Goal: Transaction & Acquisition: Subscribe to service/newsletter

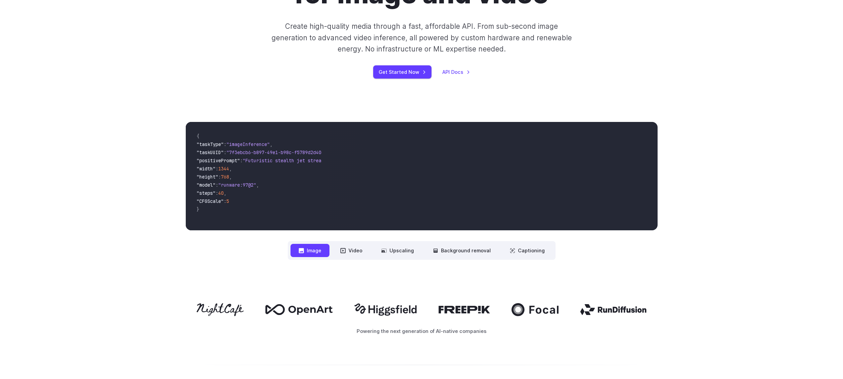
click at [506, 124] on video at bounding box center [492, 176] width 330 height 108
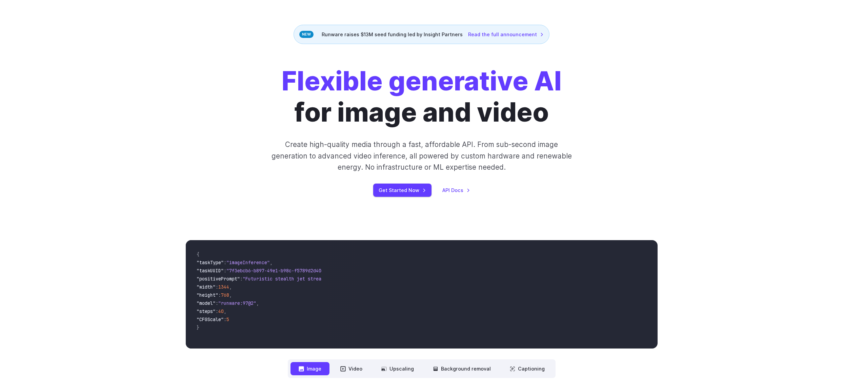
scroll to position [38, 0]
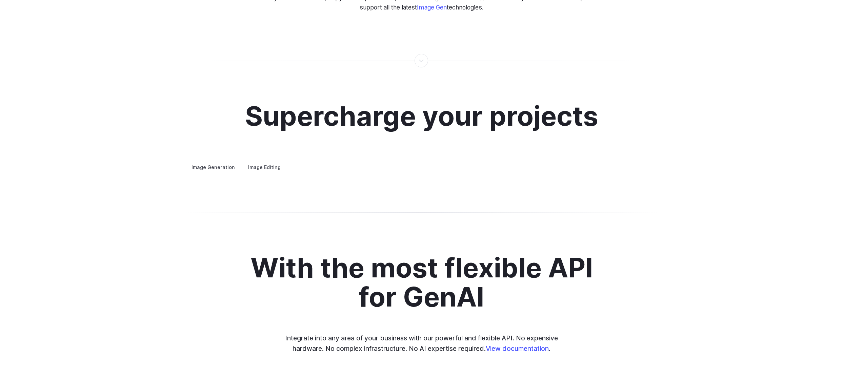
scroll to position [1238, 0]
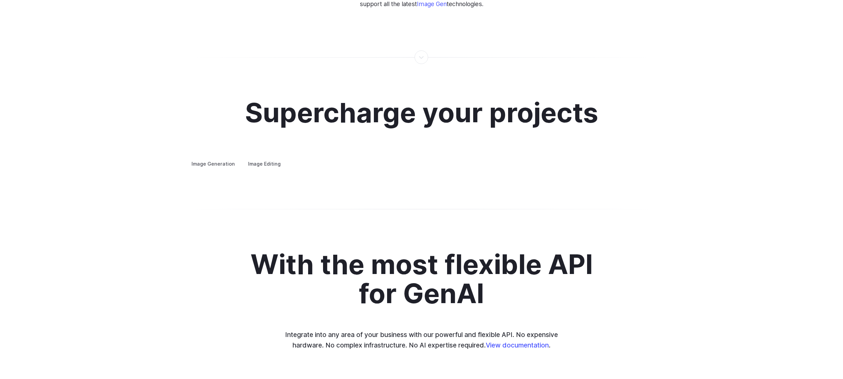
click at [0, 0] on button "Go to 2 of 4" at bounding box center [0, 0] width 0 height 0
click at [0, 0] on button "Go to 3 of 4" at bounding box center [0, 0] width 0 height 0
click at [0, 0] on div at bounding box center [0, 0] width 0 height 0
click at [0, 0] on button "Go to 4 of 4" at bounding box center [0, 0] width 0 height 0
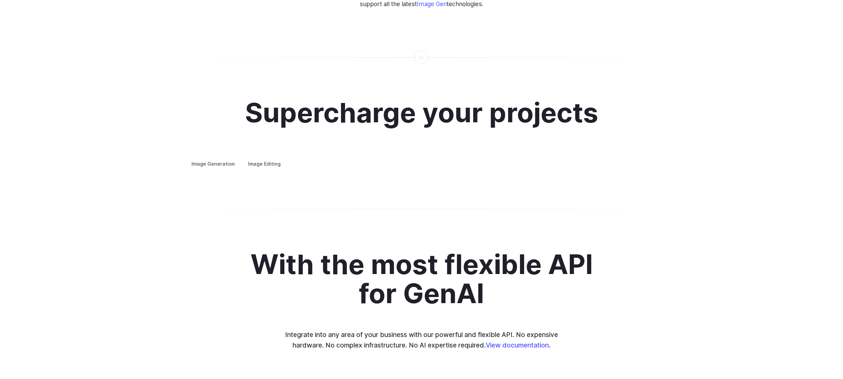
click at [0, 0] on button "Go to 1 of 4" at bounding box center [0, 0] width 0 height 0
click at [0, 0] on div at bounding box center [0, 0] width 0 height 0
click at [0, 0] on button "Go to 2 of 4" at bounding box center [0, 0] width 0 height 0
click at [582, 201] on div "Supercharge your projects Image Generation Image Editing Custom avatars Create …" at bounding box center [421, 133] width 843 height 136
click at [0, 0] on button "Go to 3 of 4" at bounding box center [0, 0] width 0 height 0
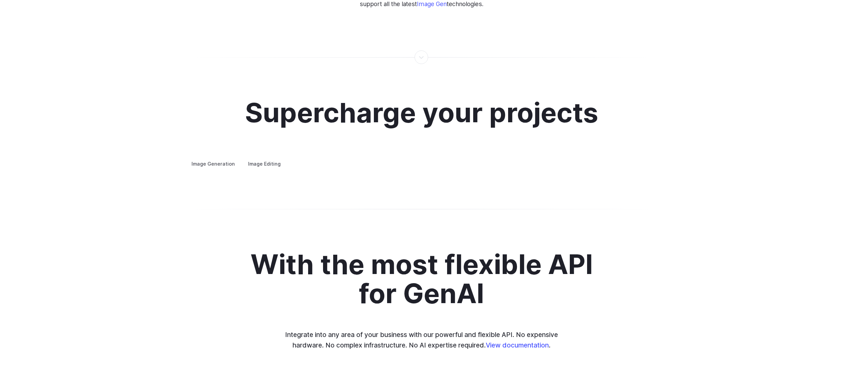
click at [0, 0] on div at bounding box center [0, 0] width 0 height 0
click at [0, 0] on button "Go to 4 of 4" at bounding box center [0, 0] width 0 height 0
click at [0, 0] on button "Go to 3 of 4" at bounding box center [0, 0] width 0 height 0
click at [0, 0] on button "Go to 4 of 4" at bounding box center [0, 0] width 0 height 0
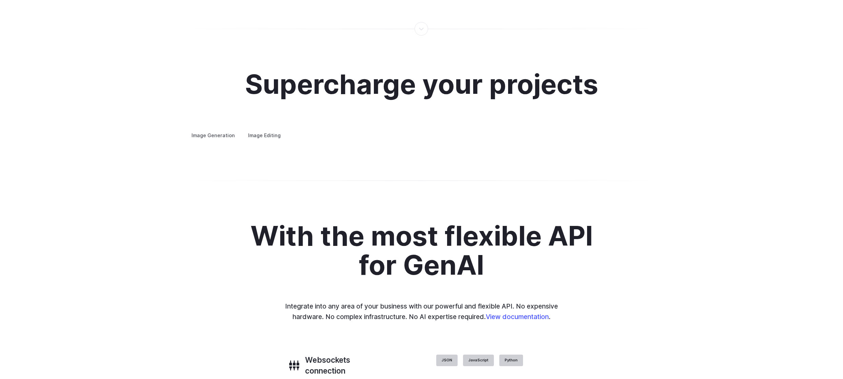
scroll to position [1267, 0]
click at [0, 0] on summary "Concept design" at bounding box center [0, 0] width 0 height 0
click at [0, 0] on details "Creative styling Generate fun, unique images without photo editing or graphic d…" at bounding box center [0, 0] width 0 height 0
click at [593, 172] on div "Supercharge your projects Image Generation Image Editing Custom avatars Create …" at bounding box center [421, 105] width 843 height 136
click at [0, 0] on button "Go to 4 of 4" at bounding box center [0, 0] width 0 height 0
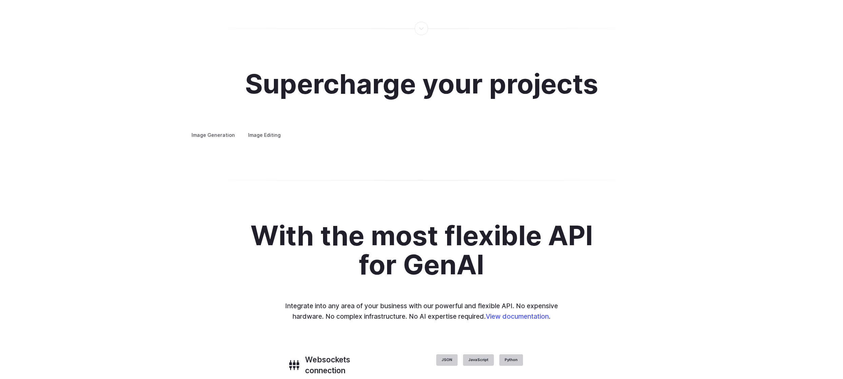
click at [0, 0] on div at bounding box center [0, 0] width 0 height 0
click at [0, 0] on button "Go to 1 of 4" at bounding box center [0, 0] width 0 height 0
click at [570, 172] on div "Supercharge your projects Image Generation Image Editing Custom avatars Create …" at bounding box center [421, 105] width 843 height 136
click at [571, 172] on div "Supercharge your projects Image Generation Image Editing Custom avatars Create …" at bounding box center [421, 105] width 843 height 136
click at [0, 0] on button "Go to 2 of 4" at bounding box center [0, 0] width 0 height 0
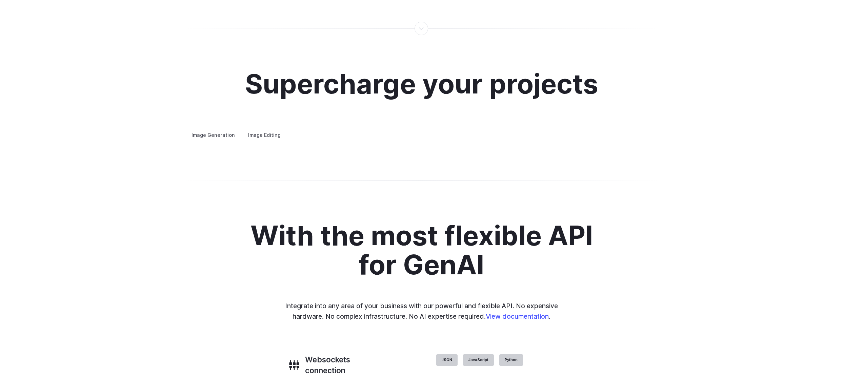
click at [0, 0] on button "Go to 3 of 4" at bounding box center [0, 0] width 0 height 0
click at [591, 172] on div "Supercharge your projects Image Generation Image Editing Custom avatars Create …" at bounding box center [421, 105] width 843 height 136
click at [0, 0] on div at bounding box center [0, 0] width 0 height 0
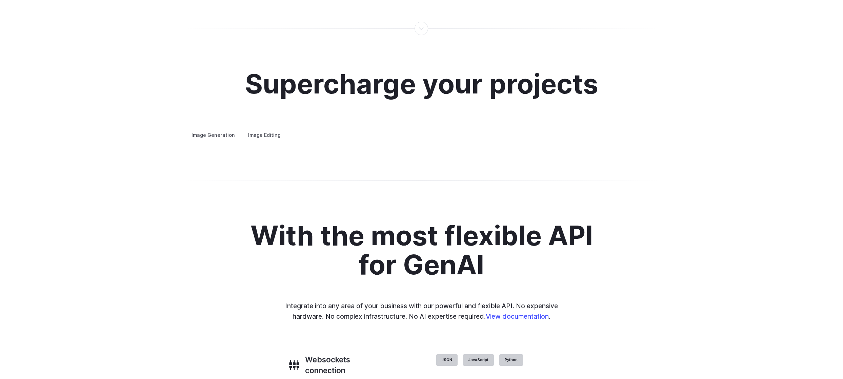
click at [0, 0] on button "Go to 4 of 4" at bounding box center [0, 0] width 0 height 0
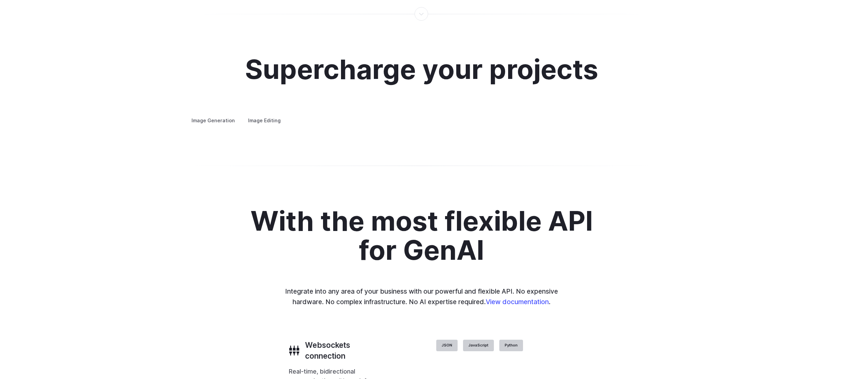
scroll to position [1282, 0]
click at [0, 0] on summary "Creative styling" at bounding box center [0, 0] width 0 height 0
click at [0, 0] on details "Architecture Visualize architectural designs with ease, from initial sketches t…" at bounding box center [0, 0] width 0 height 0
click at [0, 0] on summary "Architecture" at bounding box center [0, 0] width 0 height 0
click at [0, 0] on button "Go to 2 of 4" at bounding box center [0, 0] width 0 height 0
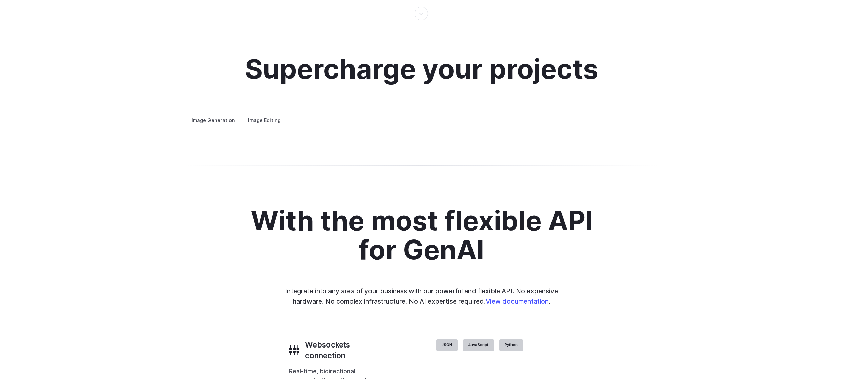
click at [0, 0] on button "Go to 3 of 4" at bounding box center [0, 0] width 0 height 0
click at [0, 0] on button "Go to 4 of 4" at bounding box center [0, 0] width 0 height 0
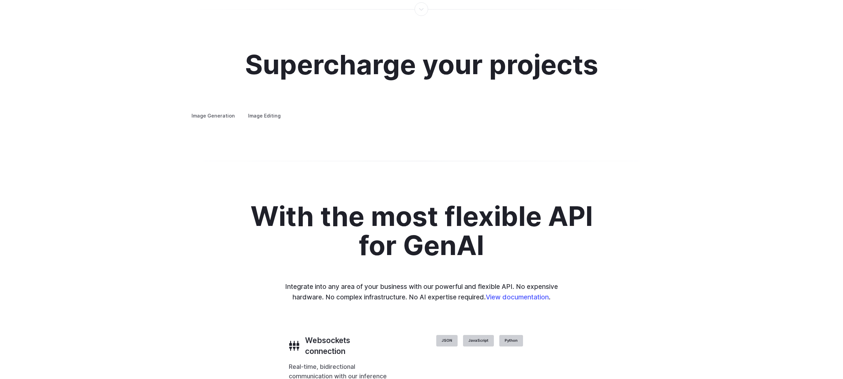
scroll to position [1287, 0]
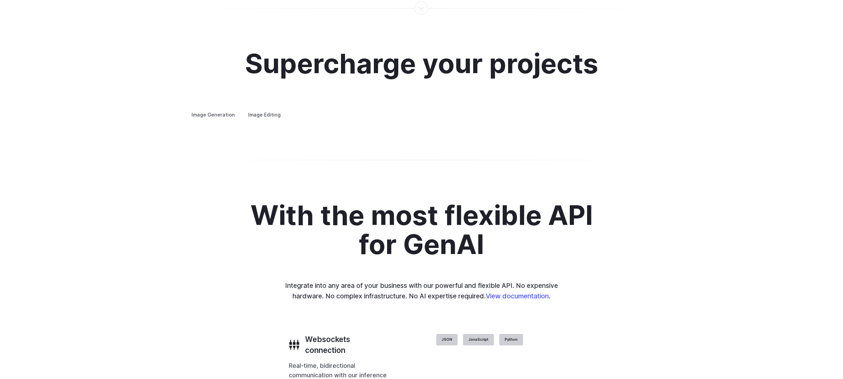
click at [0, 0] on summary "Product design" at bounding box center [0, 0] width 0 height 0
click at [0, 0] on button "Go to 1 of 4" at bounding box center [0, 0] width 0 height 0
click at [0, 0] on div at bounding box center [0, 0] width 0 height 0
click at [0, 0] on button "Go to 2 of 4" at bounding box center [0, 0] width 0 height 0
click at [0, 0] on div at bounding box center [0, 0] width 0 height 0
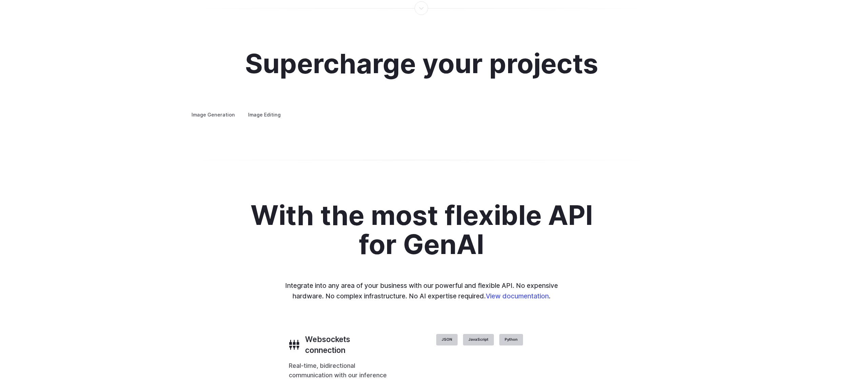
click at [0, 0] on button "Go to 3 of 4" at bounding box center [0, 0] width 0 height 0
click at [0, 0] on div at bounding box center [0, 0] width 0 height 0
click at [0, 0] on button "Go to 4 of 4" at bounding box center [0, 0] width 0 height 0
click at [0, 0] on div at bounding box center [0, 0] width 0 height 0
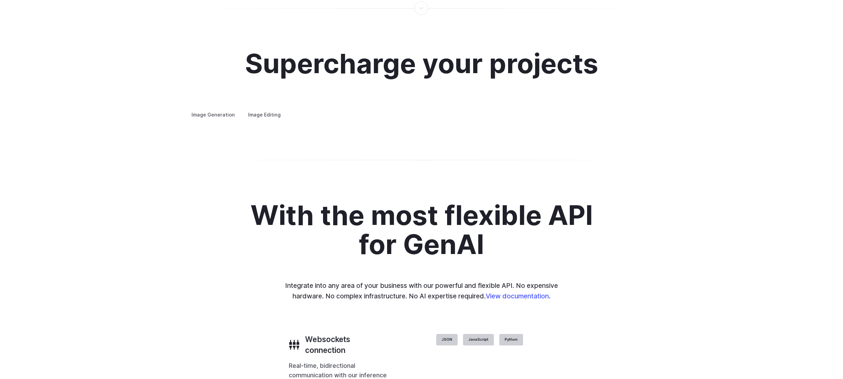
click at [0, 0] on button "Go to 1 of 4" at bounding box center [0, 0] width 0 height 0
click at [0, 0] on div at bounding box center [0, 0] width 0 height 0
click at [0, 0] on button "Go to 2 of 4" at bounding box center [0, 0] width 0 height 0
click at [0, 0] on button "Go to 1 of 4" at bounding box center [0, 0] width 0 height 0
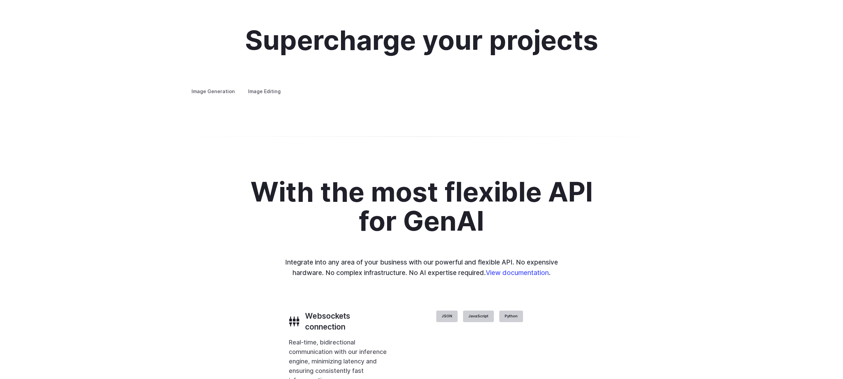
scroll to position [1311, 0]
click at [0, 0] on summary "Personalized assets" at bounding box center [0, 0] width 0 height 0
click at [0, 0] on button "Go to 1 of 4" at bounding box center [0, 0] width 0 height 0
click at [570, 128] on div "Supercharge your projects Image Generation Image Editing Custom avatars Create …" at bounding box center [421, 61] width 843 height 136
click at [571, 128] on div "Supercharge your projects Image Generation Image Editing Custom avatars Create …" at bounding box center [421, 61] width 843 height 136
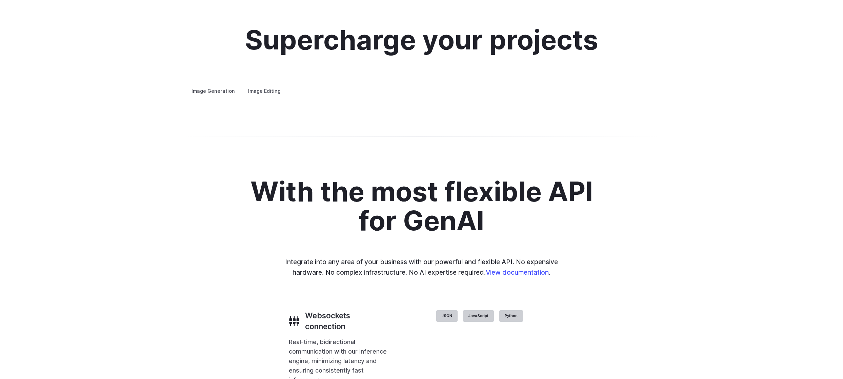
click at [0, 0] on button "Go to 3 of 4" at bounding box center [0, 0] width 0 height 0
click at [0, 0] on div at bounding box center [0, 0] width 0 height 0
click at [0, 0] on button "Go to 4 of 4" at bounding box center [0, 0] width 0 height 0
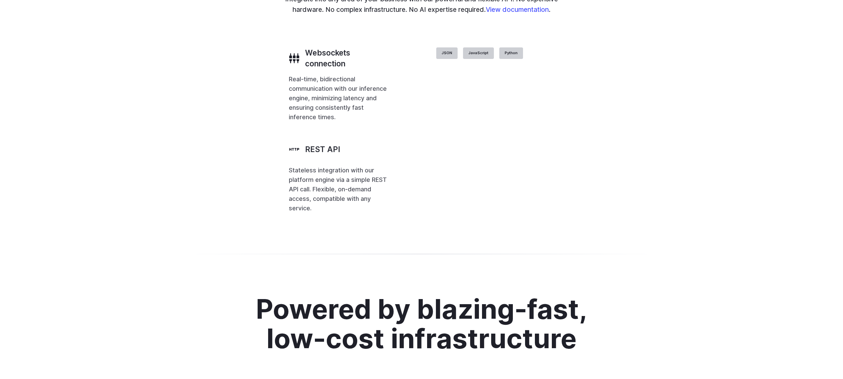
scroll to position [1580, 0]
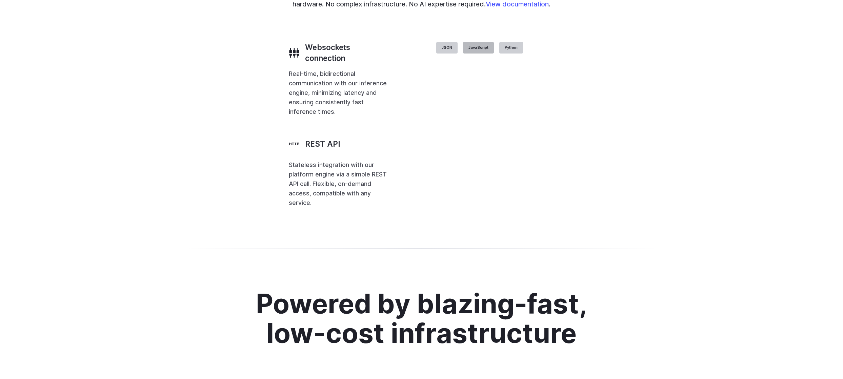
click at [494, 54] on label "JavaScript" at bounding box center [478, 48] width 31 height 12
click at [523, 54] on label "Python" at bounding box center [511, 48] width 24 height 12
click at [458, 54] on label "JSON" at bounding box center [446, 48] width 21 height 12
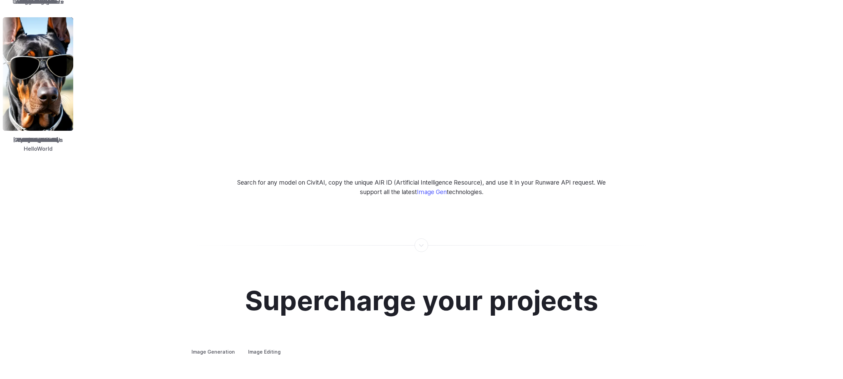
scroll to position [921, 0]
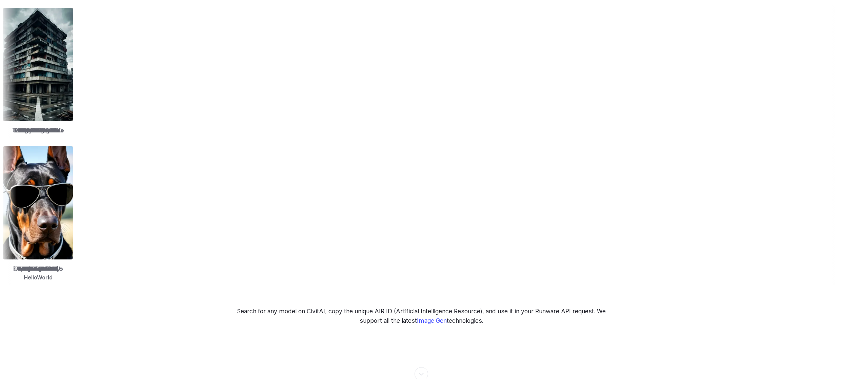
click at [627, 200] on img at bounding box center [662, 203] width 71 height 114
click at [540, 201] on img at bounding box center [575, 203] width 71 height 114
click at [617, 201] on img at bounding box center [592, 203] width 71 height 114
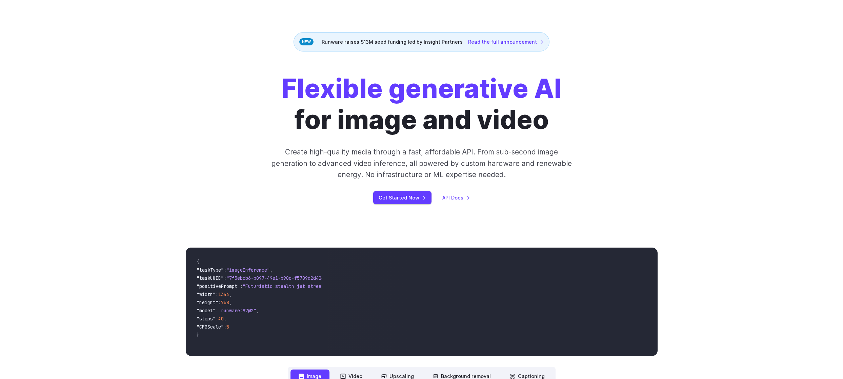
scroll to position [0, 0]
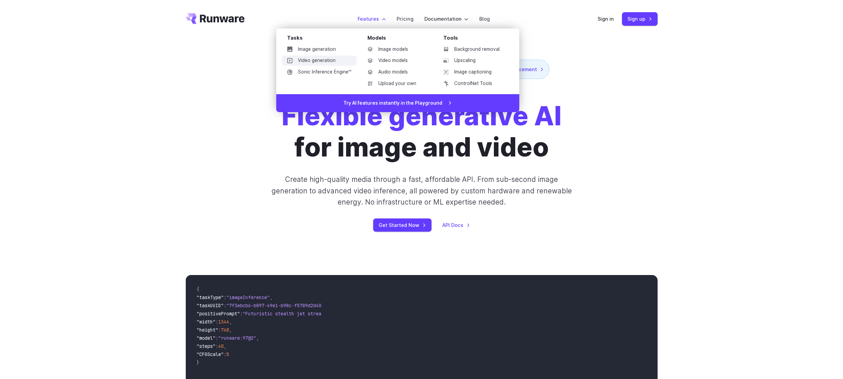
click at [321, 61] on link "Video generation" at bounding box center [319, 61] width 75 height 10
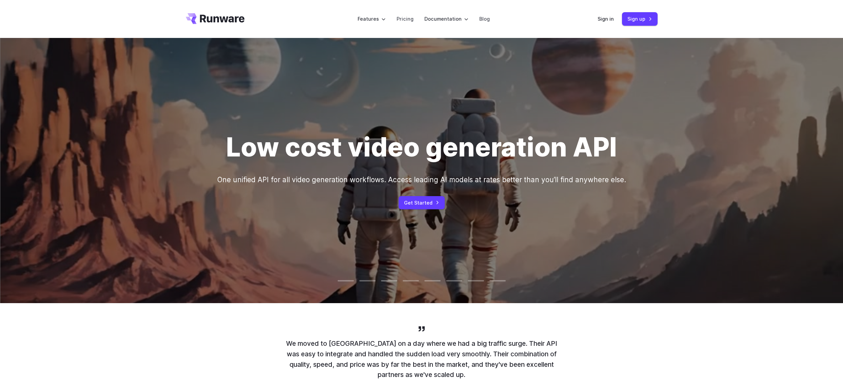
click at [433, 195] on div "Low cost video generation API One unified API for all video generation workflow…" at bounding box center [421, 170] width 409 height 77
click at [433, 201] on link "Get Started" at bounding box center [422, 202] width 46 height 13
